Goal: Transaction & Acquisition: Purchase product/service

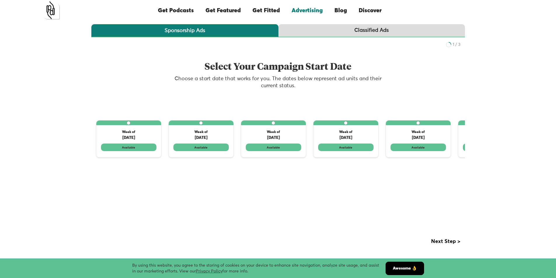
scroll to position [81, 0]
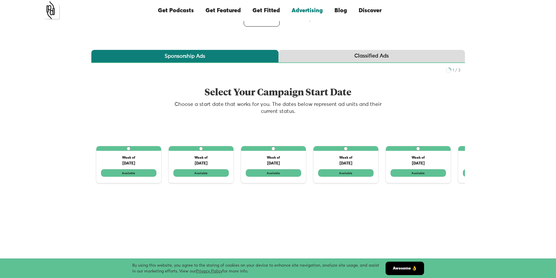
click at [140, 173] on label "1 of 3" at bounding box center [128, 164] width 65 height 37
click at [130, 151] on input "1 of 3" at bounding box center [129, 149] width 4 height 4
radio input "true"
click at [206, 173] on label "1 of 3" at bounding box center [201, 164] width 65 height 37
click at [203, 151] on input "1 of 3" at bounding box center [201, 149] width 4 height 4
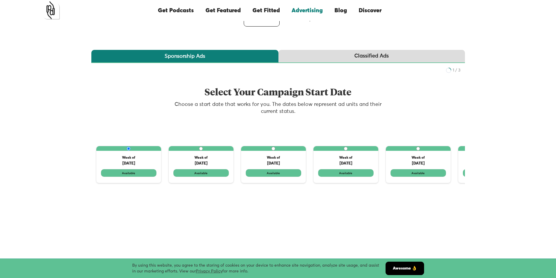
radio input "true"
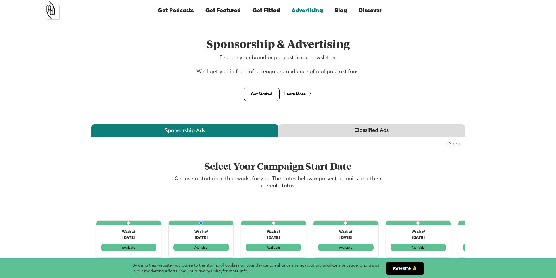
scroll to position [4, 0]
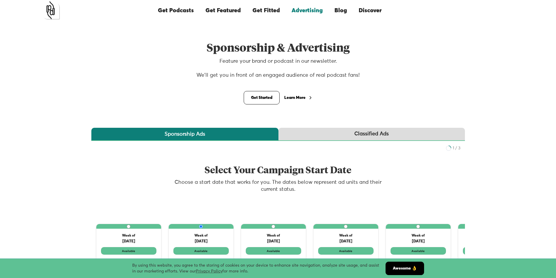
click at [265, 102] on link "Get Started" at bounding box center [262, 97] width 36 height 13
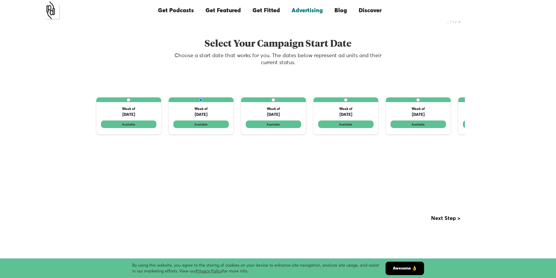
scroll to position [131, 0]
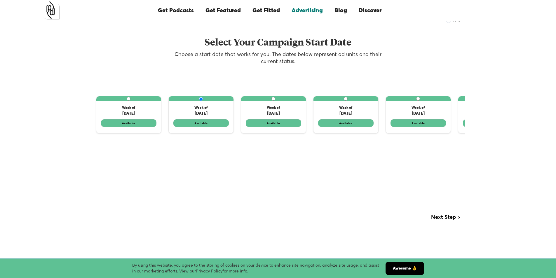
click at [203, 126] on label "1 of 3" at bounding box center [201, 114] width 65 height 37
click at [203, 101] on input "1 of 3" at bounding box center [201, 99] width 4 height 4
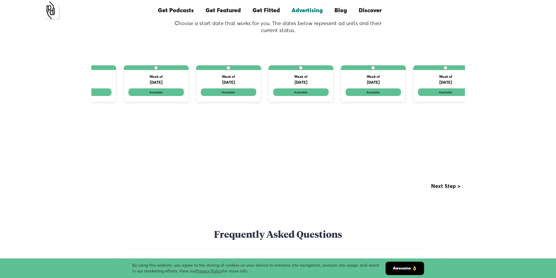
scroll to position [248, 0]
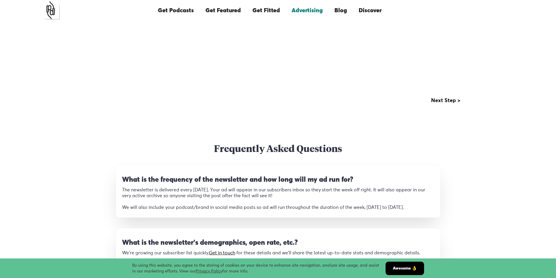
click at [448, 101] on div "Next Step >" at bounding box center [445, 101] width 29 height 6
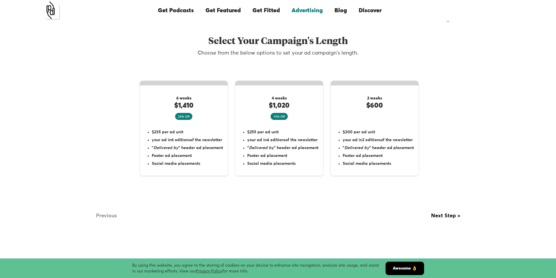
scroll to position [131, 0]
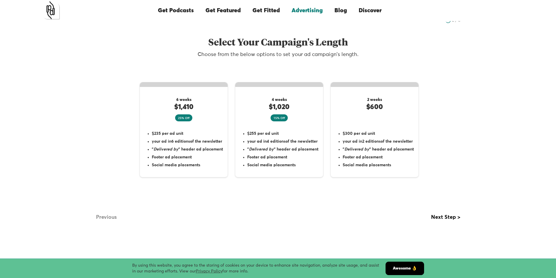
click at [373, 155] on li "Footer ad placement" at bounding box center [377, 157] width 71 height 6
click at [418, 92] on input "2 weeks $600 $300 per ad unit your ad in 2 editions of the newsletter " Deliver…" at bounding box center [420, 90] width 4 height 4
radio input "true"
click at [293, 157] on li "Footer ad placement" at bounding box center [282, 157] width 71 height 6
click at [323, 92] on input "4 weeks $1,020 15% Off $255 per ad unit your ad in 4 editions of the newsletter…" at bounding box center [325, 90] width 4 height 4
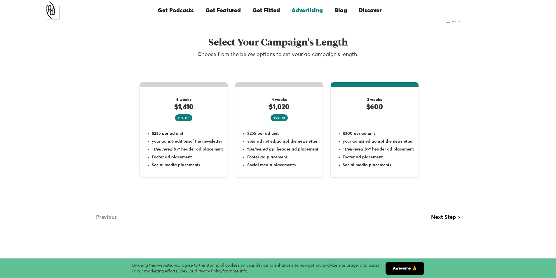
radio input "true"
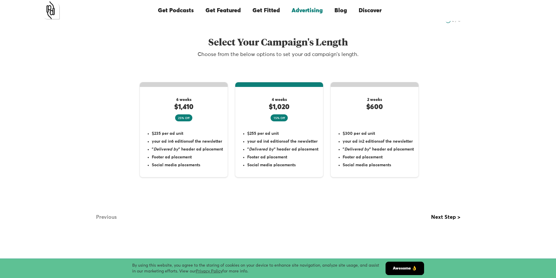
click at [200, 159] on ul "$235 per ad unit your ad in 6 editions of the newsletter " Delivered by " heade…" at bounding box center [183, 149] width 78 height 37
click at [228, 92] on input "6 weeks $1,410 25% Off $235 per ad unit your ad in 6 editions of the newsletter…" at bounding box center [230, 90] width 4 height 4
radio input "true"
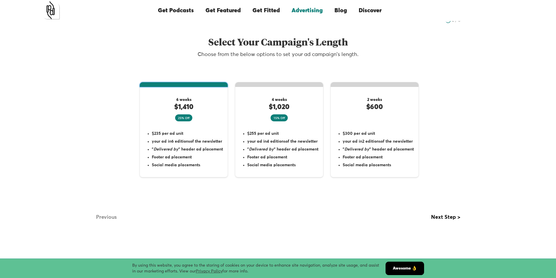
click at [380, 149] on li "" Delivered by " header ad placement" at bounding box center [377, 149] width 71 height 6
click at [418, 92] on input "2 weeks $600 $300 per ad unit your ad in 2 editions of the newsletter " Deliver…" at bounding box center [420, 90] width 4 height 4
radio input "true"
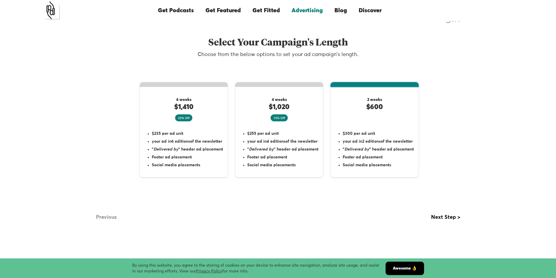
click at [444, 216] on div "Next Step >" at bounding box center [445, 217] width 29 height 6
